Goal: Check status: Check status

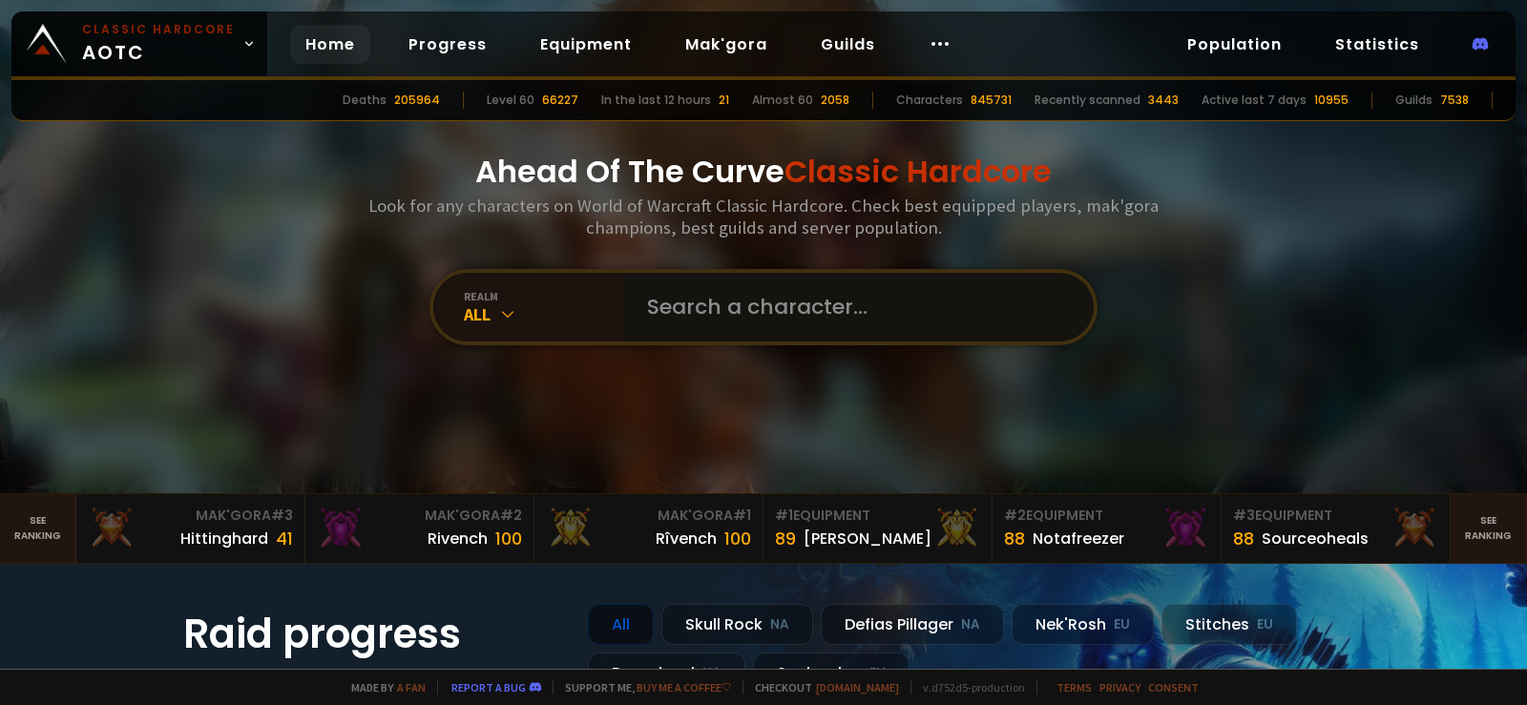
click at [741, 328] on input "text" at bounding box center [853, 307] width 435 height 69
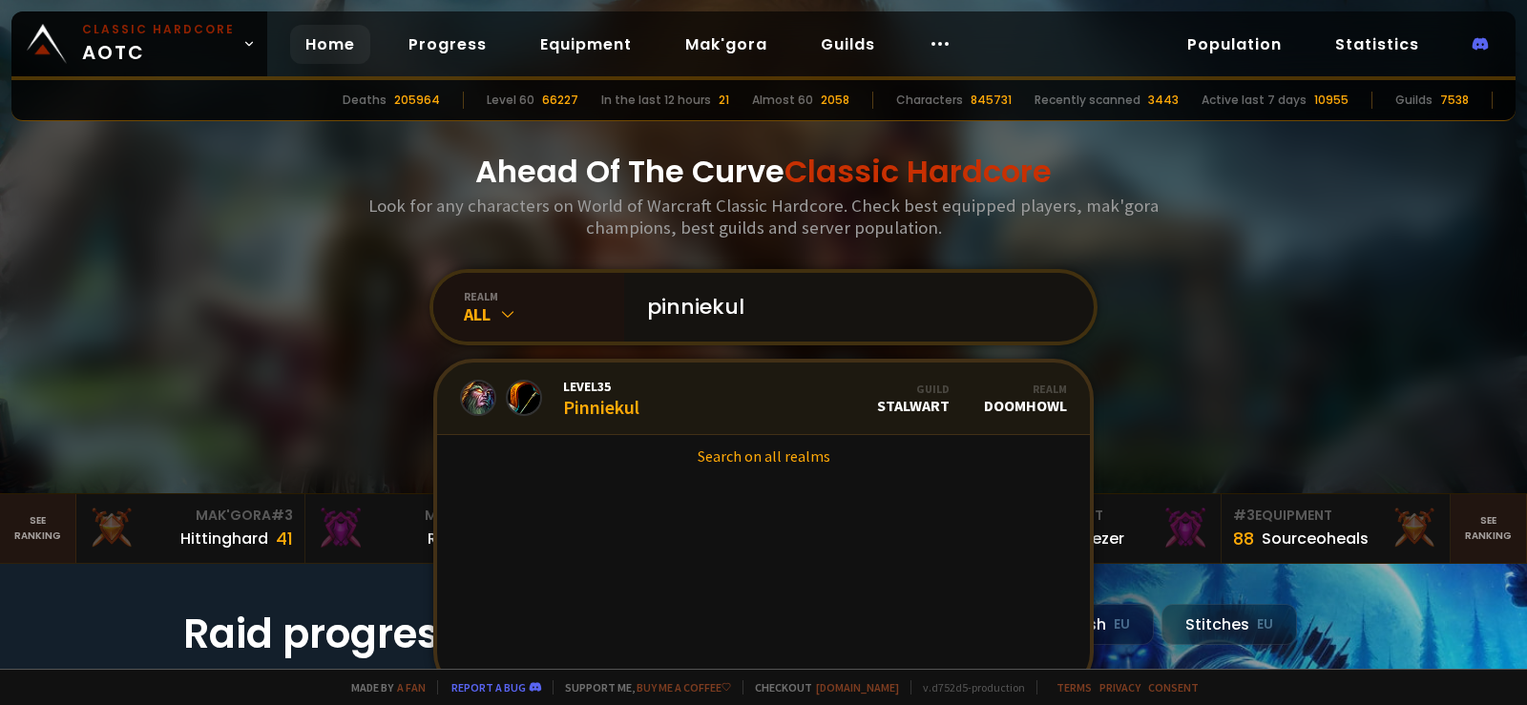
type input "pinniekul"
click at [711, 406] on link "Level 35 Pinniekul Guild Stalwart Realm Doomhowl" at bounding box center [763, 399] width 653 height 73
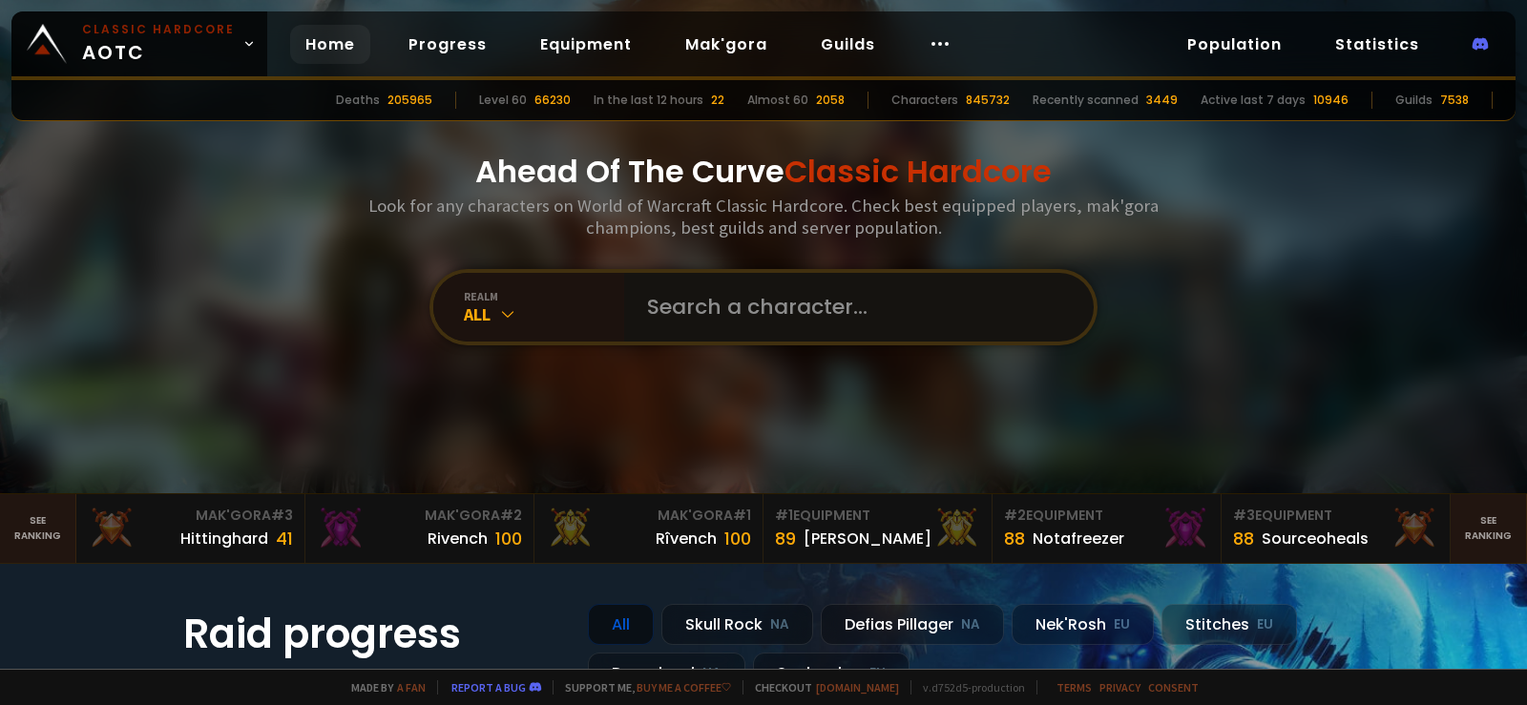
click at [762, 314] on input "text" at bounding box center [853, 307] width 435 height 69
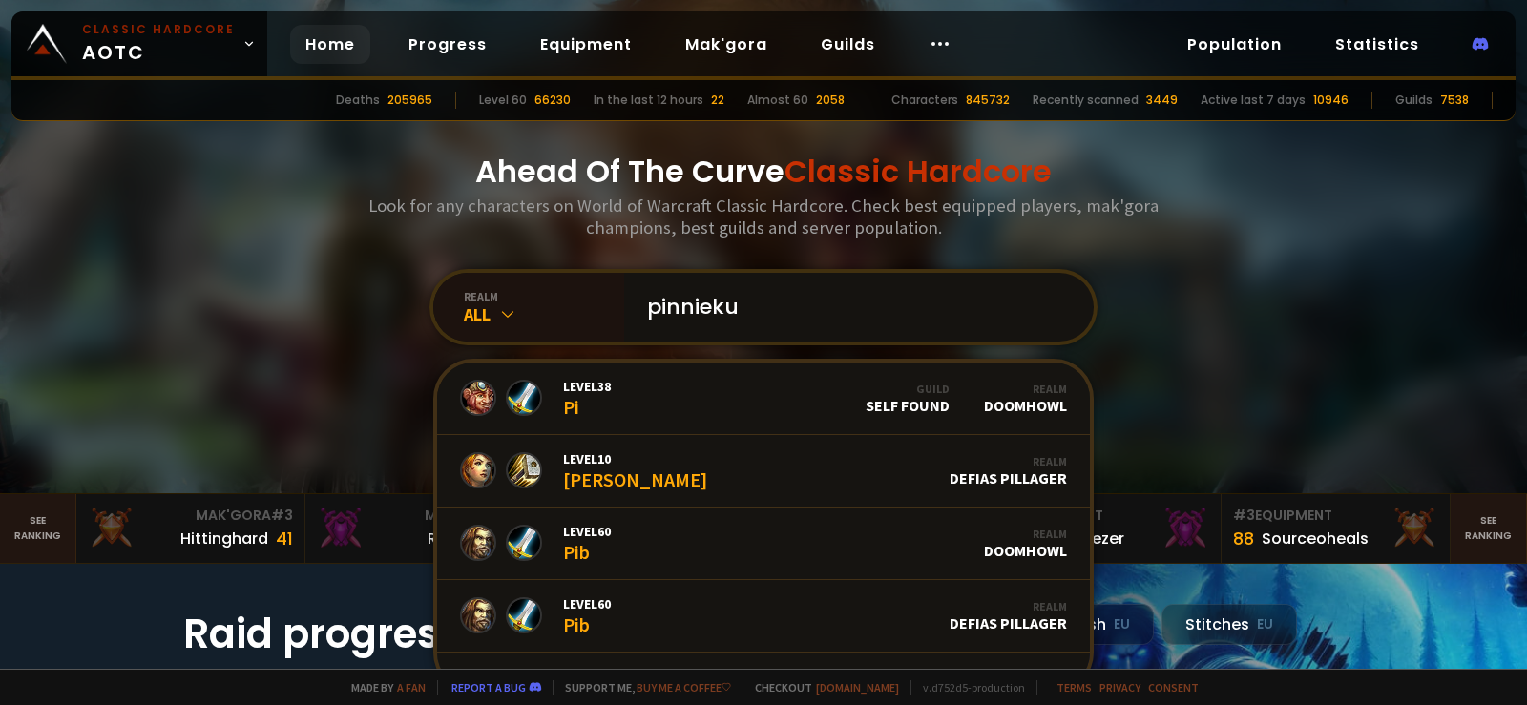
type input "pinniekul"
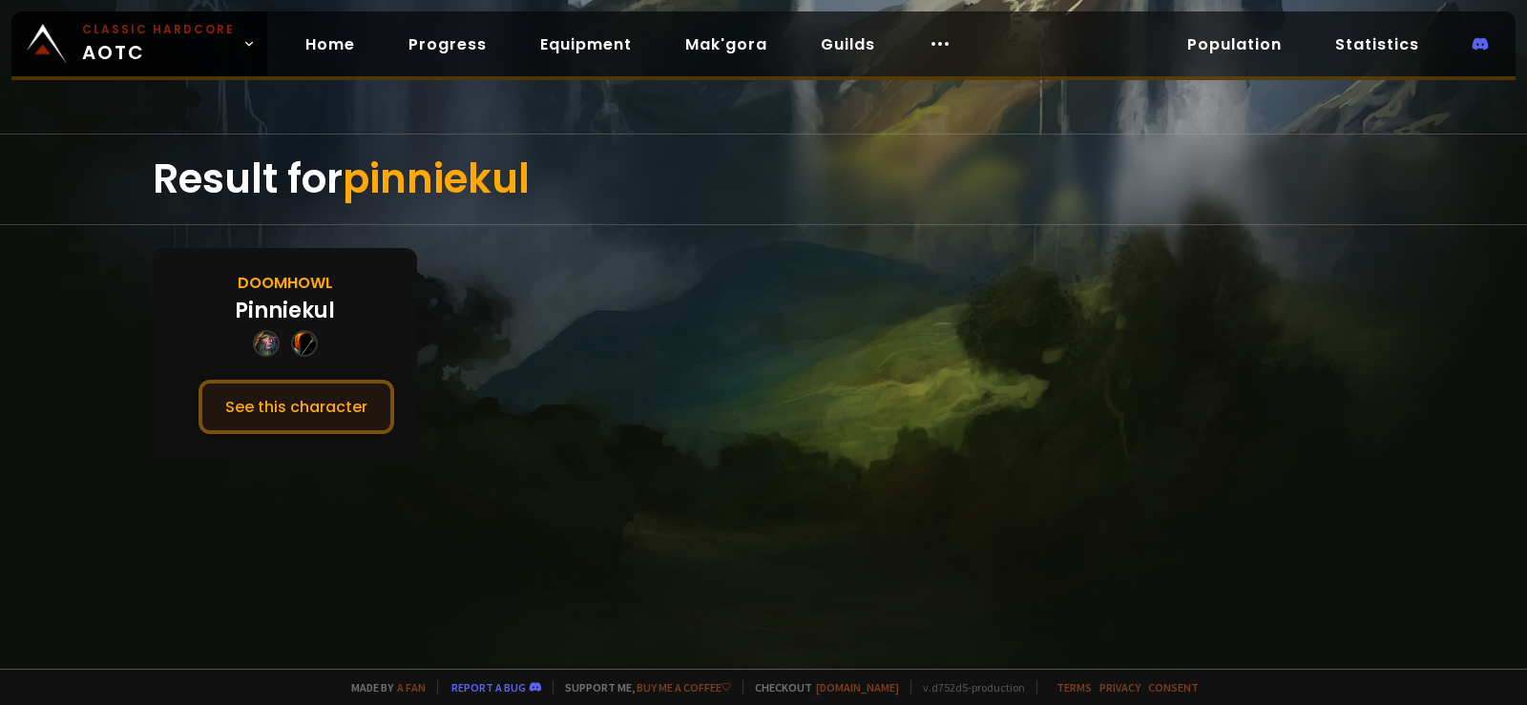
click at [283, 400] on button "See this character" at bounding box center [296, 407] width 196 height 54
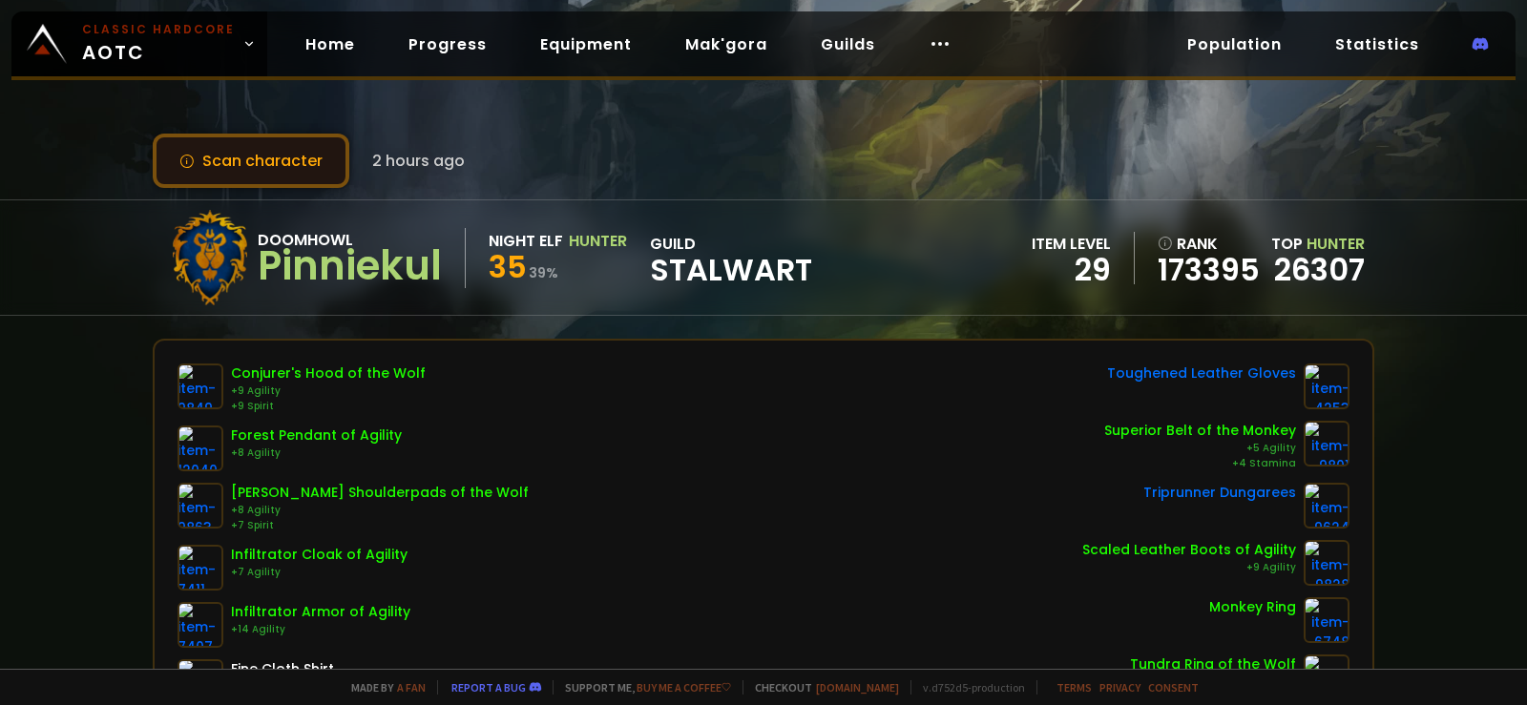
click at [235, 165] on button "Scan character" at bounding box center [251, 161] width 197 height 54
